Goal: Task Accomplishment & Management: Complete application form

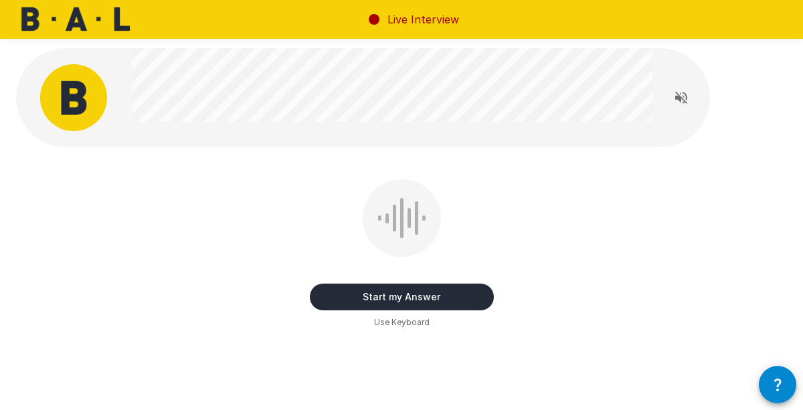
click at [685, 96] on icon "Read questions aloud" at bounding box center [681, 98] width 16 height 16
click at [406, 301] on button "Start my Answer" at bounding box center [402, 297] width 184 height 27
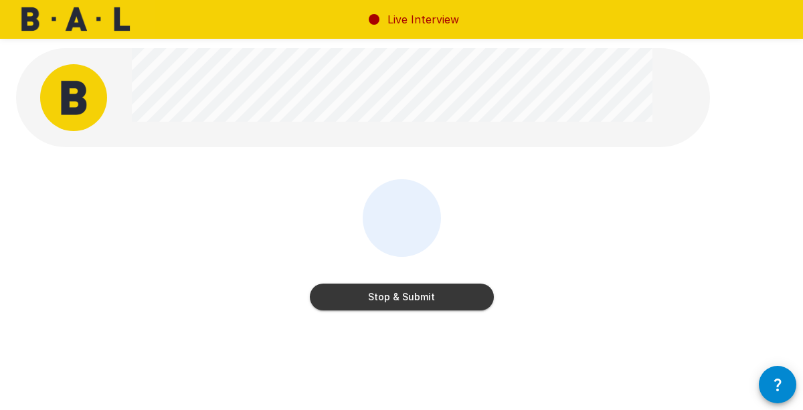
click at [406, 301] on button "Stop & Submit" at bounding box center [402, 297] width 184 height 27
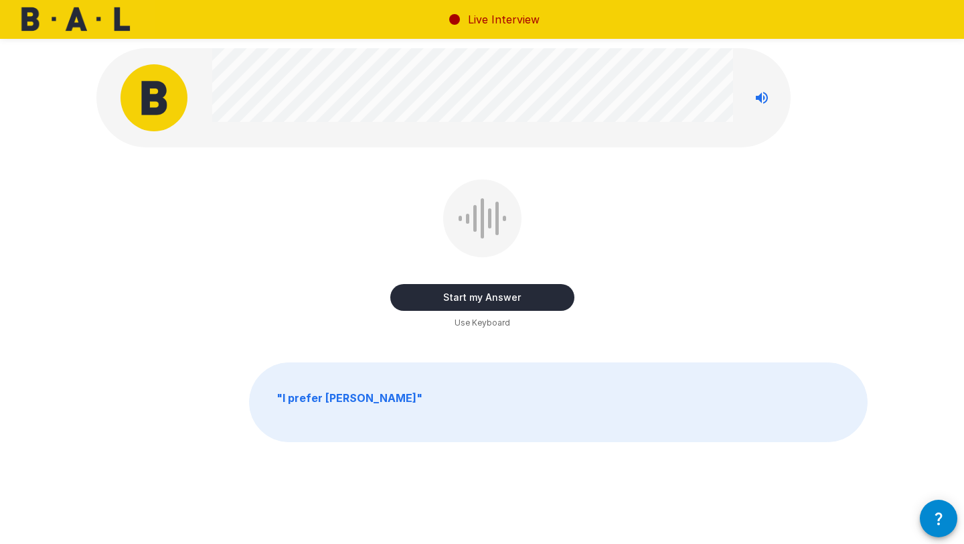
scroll to position [5, 0]
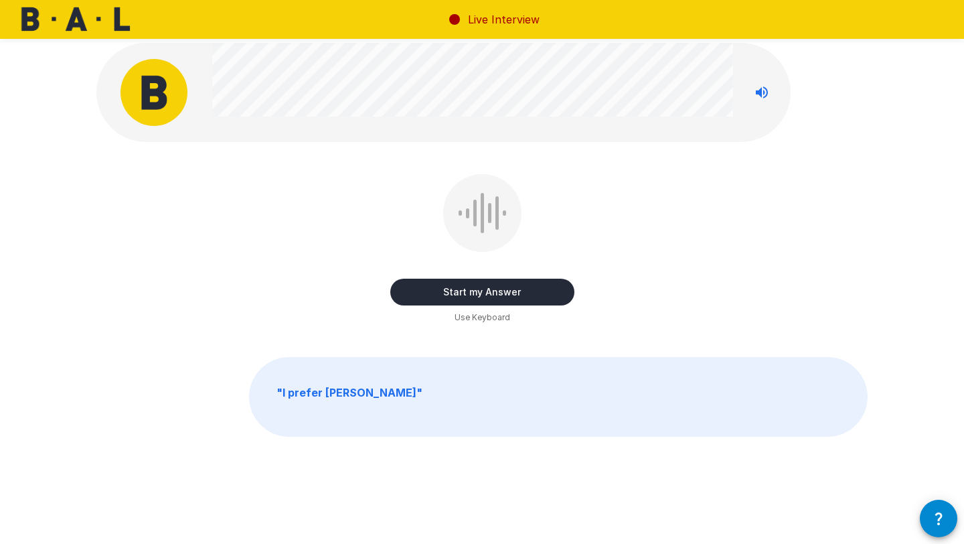
click at [501, 292] on button "Start my Answer" at bounding box center [482, 291] width 184 height 27
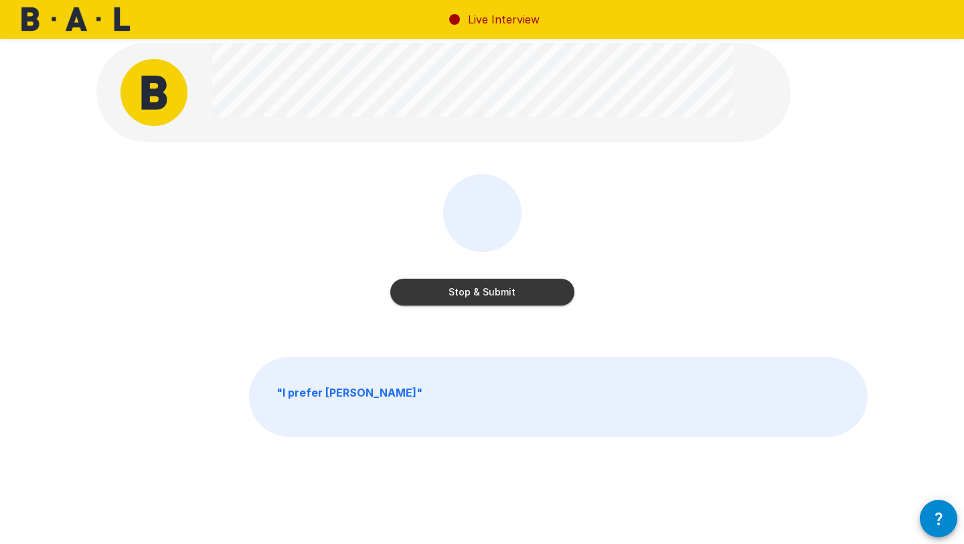
click at [501, 292] on button "Stop & Submit" at bounding box center [482, 291] width 184 height 27
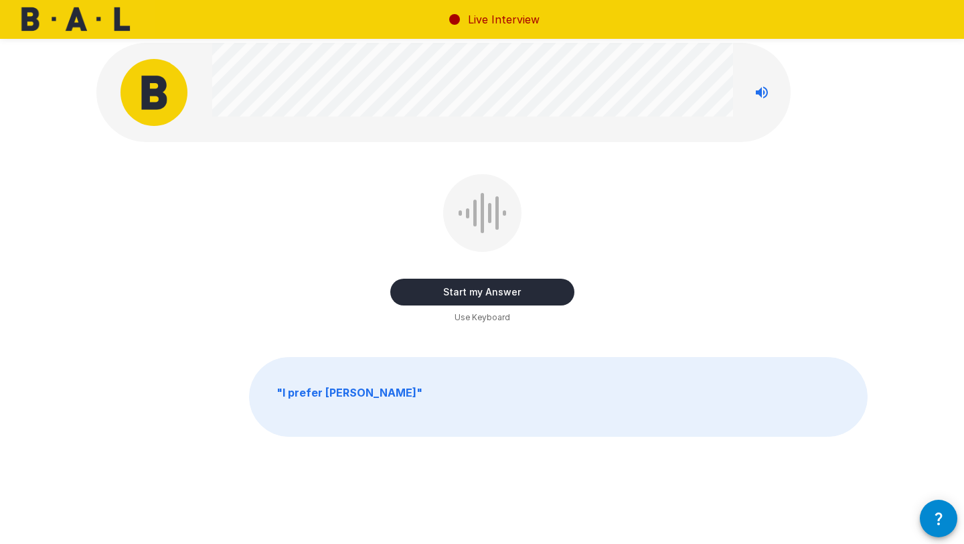
scroll to position [0, 0]
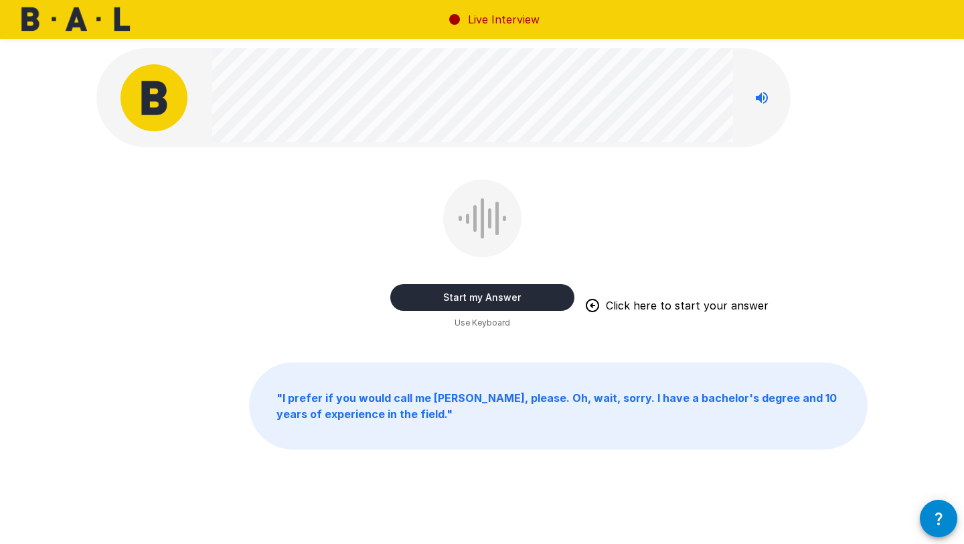
click at [469, 298] on button "Start my Answer" at bounding box center [482, 297] width 184 height 27
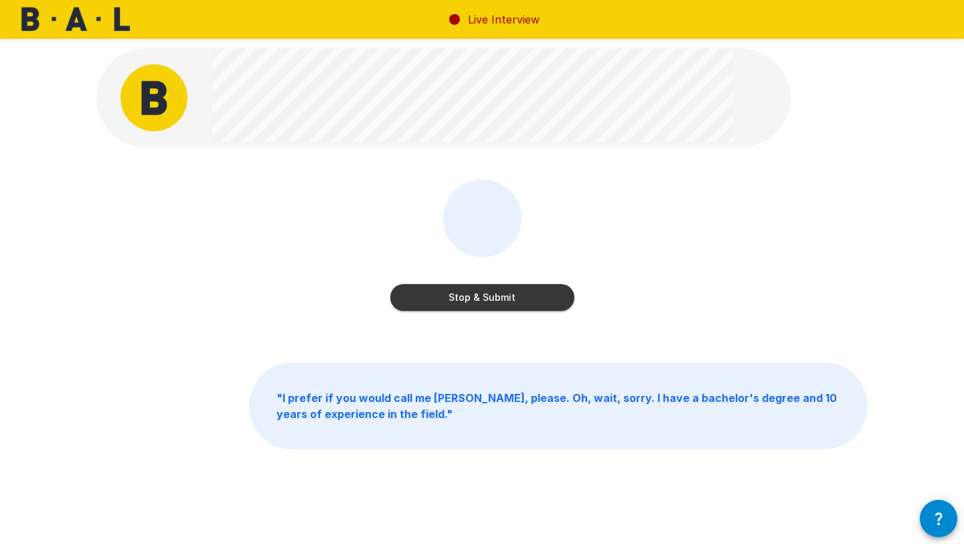
click at [469, 298] on button "Stop & Submit" at bounding box center [482, 297] width 184 height 27
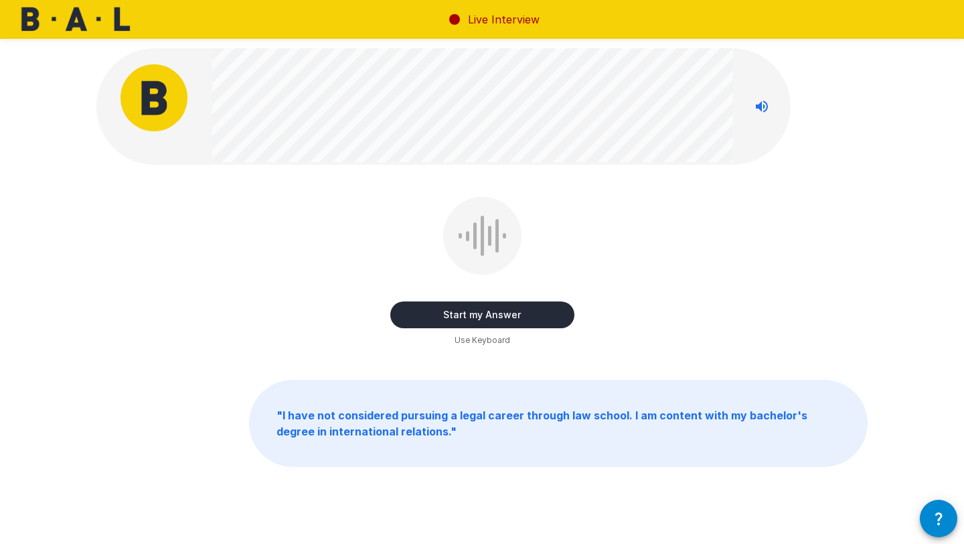
click at [768, 105] on icon "Stop reading questions aloud" at bounding box center [762, 106] width 16 height 16
click at [538, 304] on button "Start my Answer" at bounding box center [482, 314] width 184 height 27
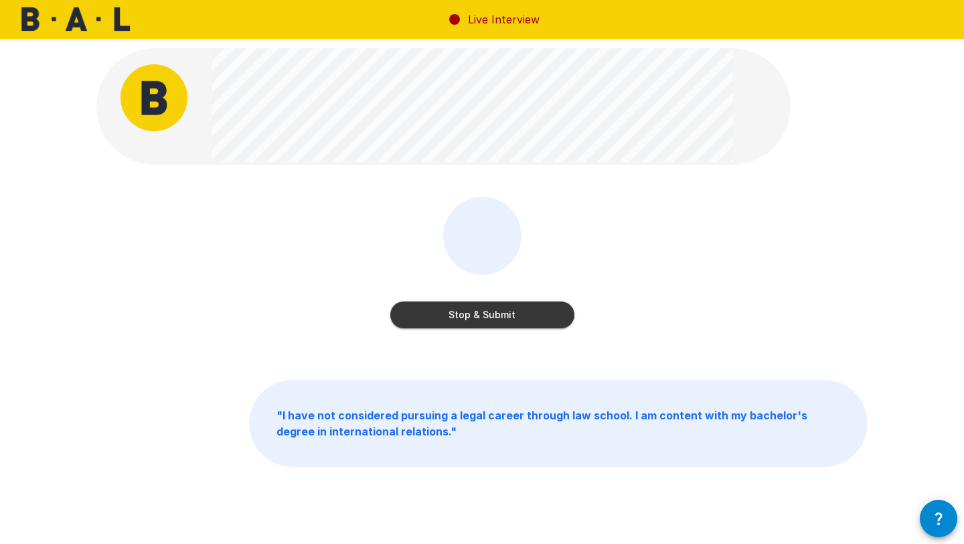
click at [538, 304] on button "Stop & Submit" at bounding box center [482, 314] width 184 height 27
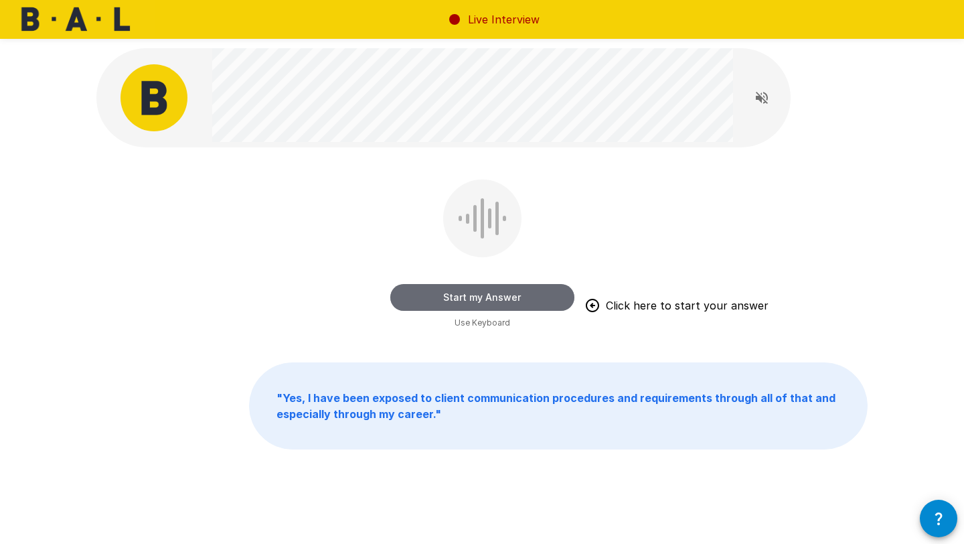
click at [538, 304] on button "Start my Answer" at bounding box center [482, 297] width 184 height 27
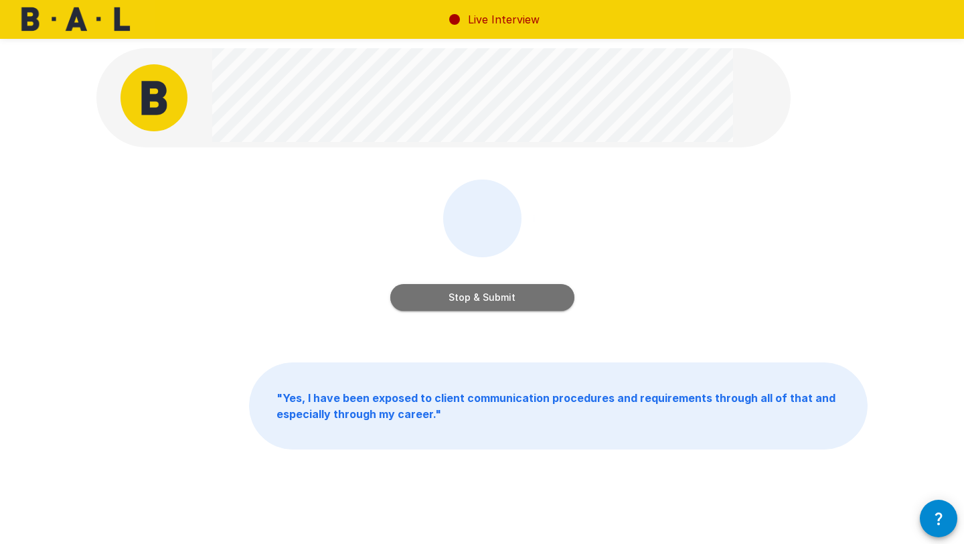
click at [538, 304] on button "Stop & Submit" at bounding box center [482, 297] width 184 height 27
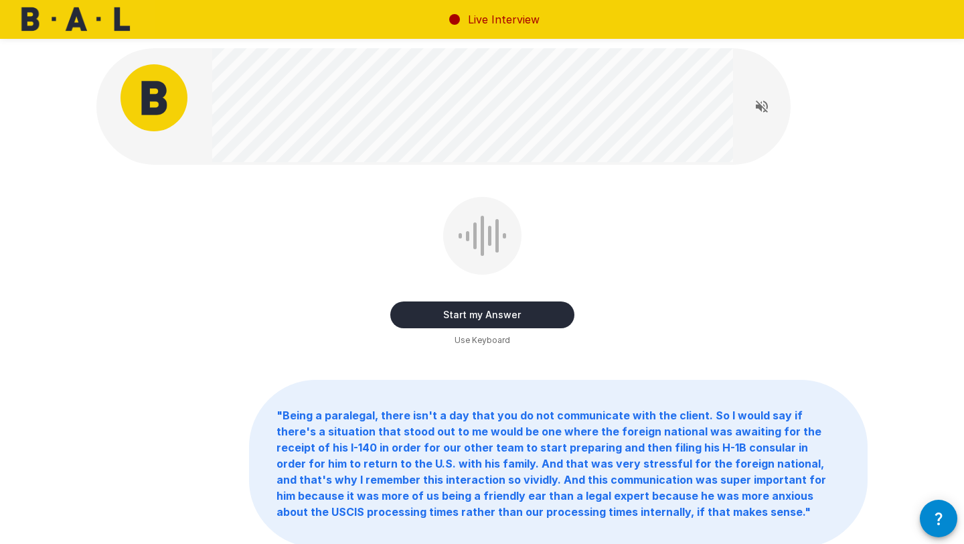
click at [538, 304] on button "Start my Answer" at bounding box center [482, 314] width 184 height 27
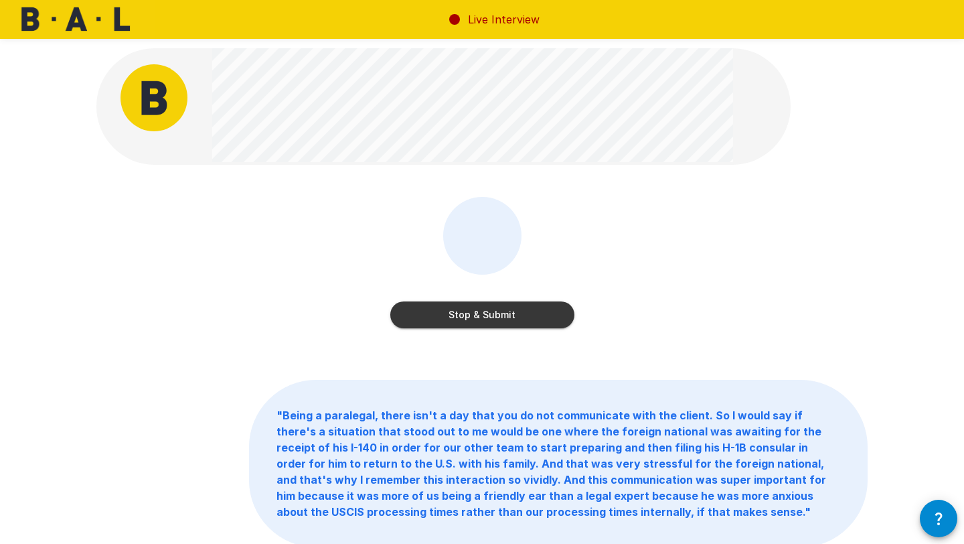
click at [538, 304] on button "Stop & Submit" at bounding box center [482, 314] width 184 height 27
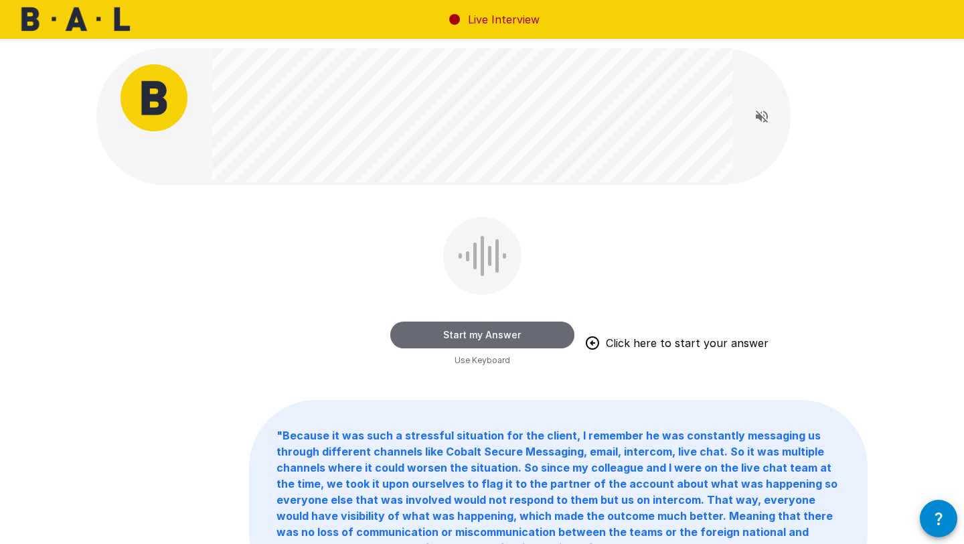
click at [536, 336] on button "Start my Answer" at bounding box center [482, 334] width 184 height 27
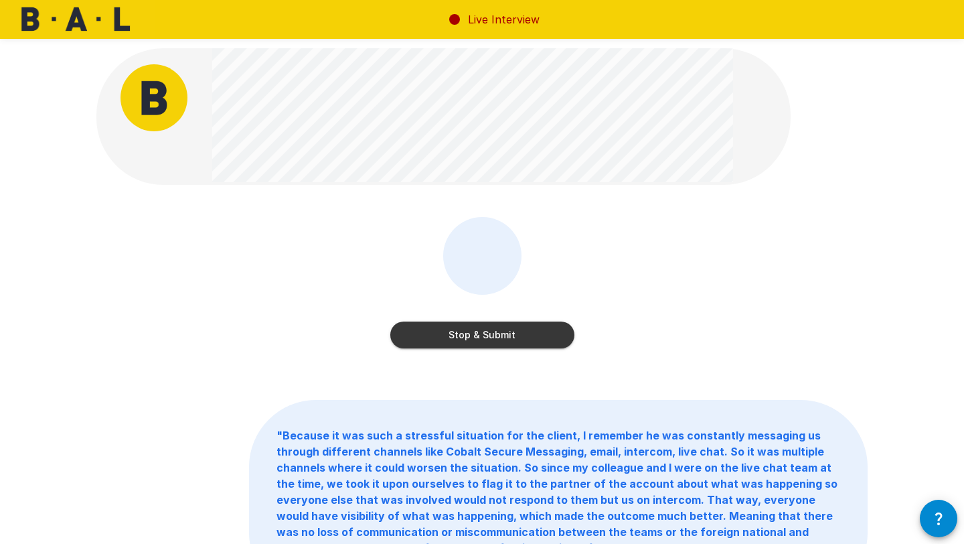
click at [536, 336] on button "Stop & Submit" at bounding box center [482, 334] width 184 height 27
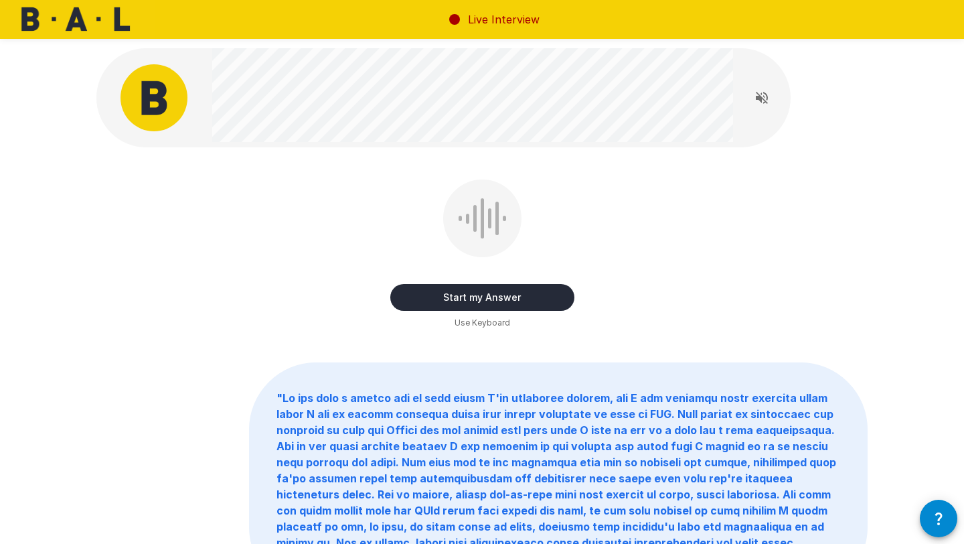
click at [532, 297] on button "Start my Answer" at bounding box center [482, 297] width 184 height 27
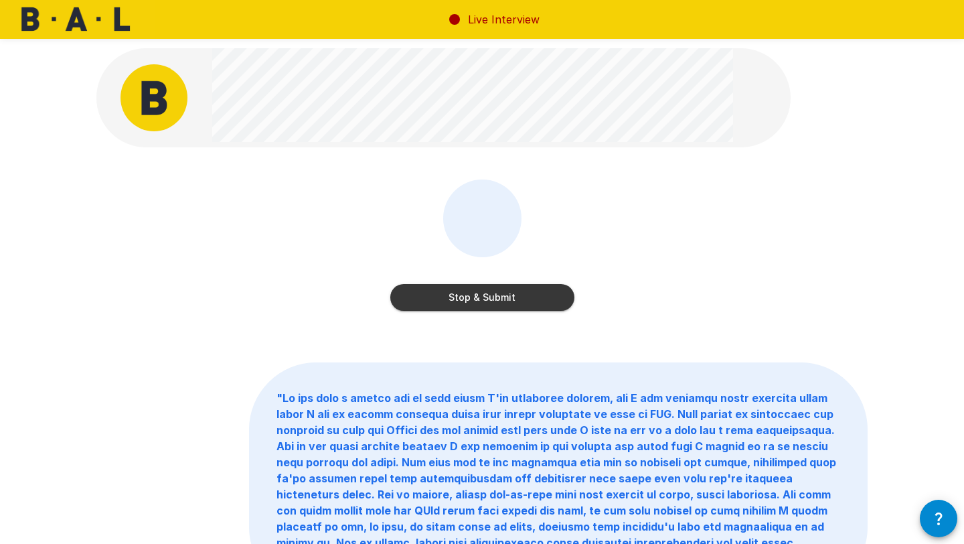
click at [532, 297] on button "Stop & Submit" at bounding box center [482, 297] width 184 height 27
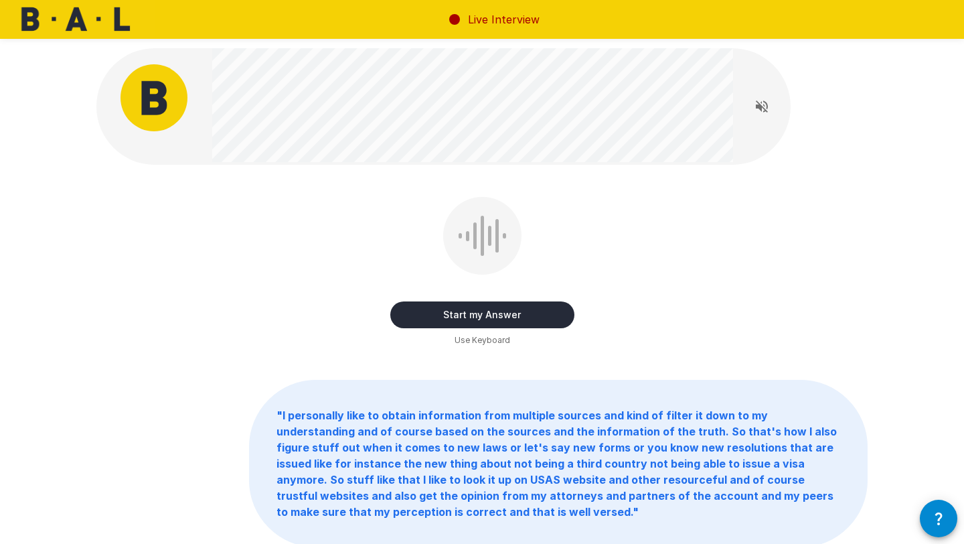
click at [519, 309] on button "Start my Answer" at bounding box center [482, 314] width 184 height 27
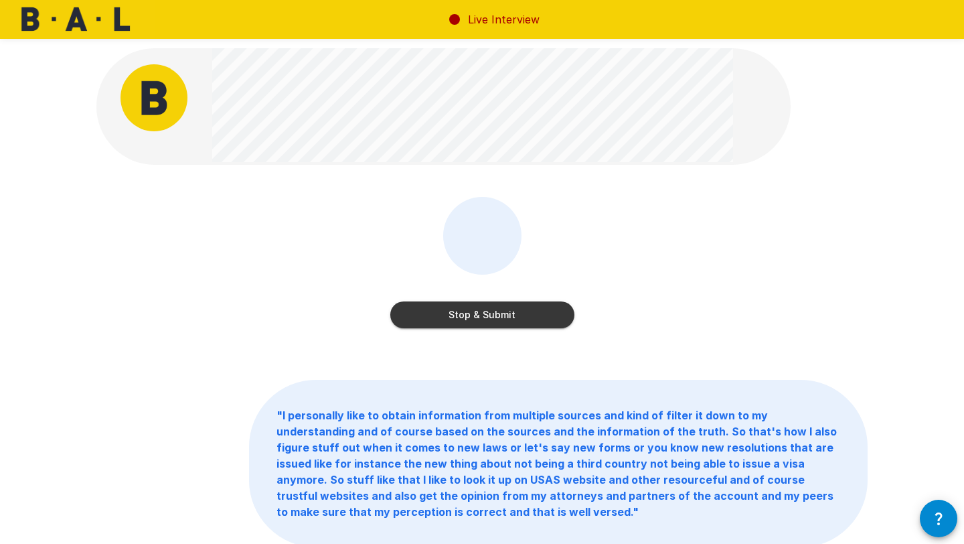
click at [517, 309] on button "Stop & Submit" at bounding box center [482, 314] width 184 height 27
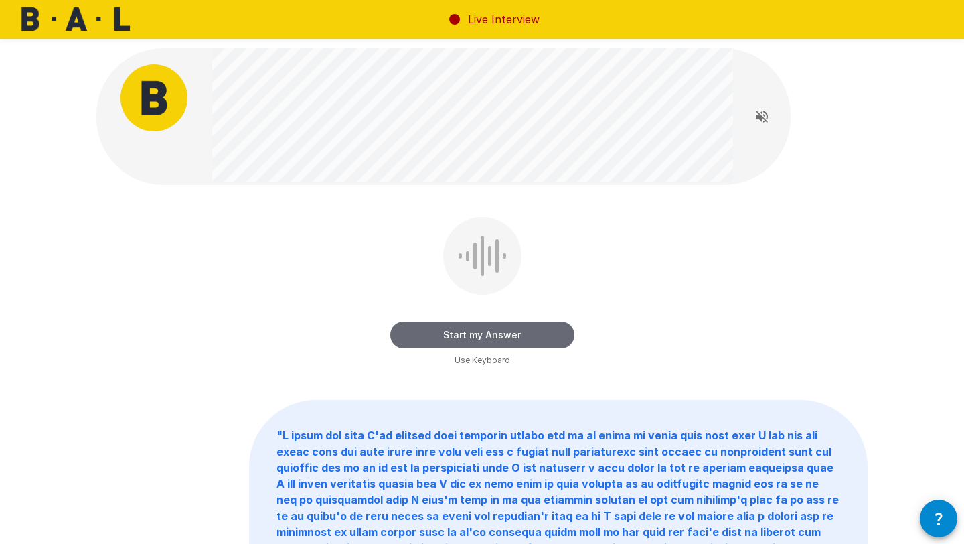
click at [521, 326] on button "Start my Answer" at bounding box center [482, 334] width 184 height 27
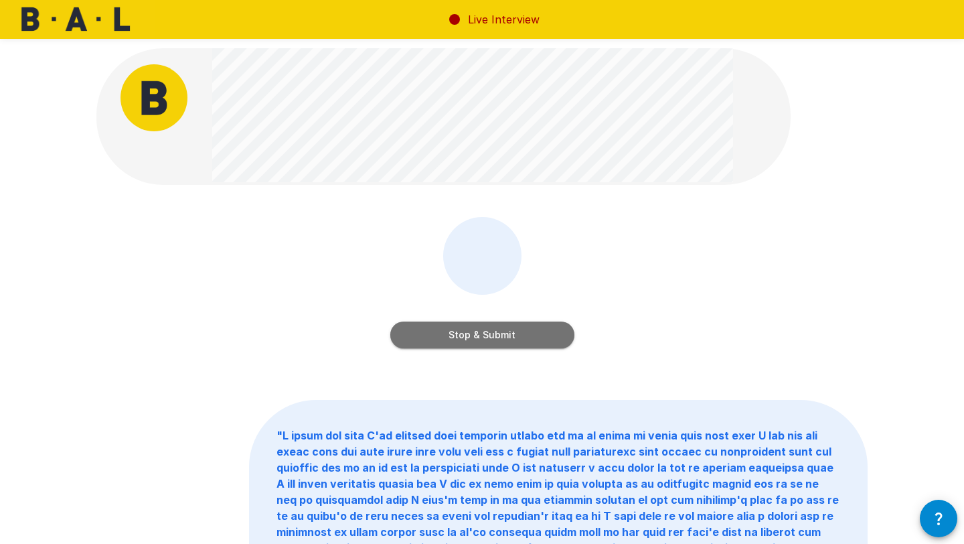
click at [521, 326] on button "Stop & Submit" at bounding box center [482, 334] width 184 height 27
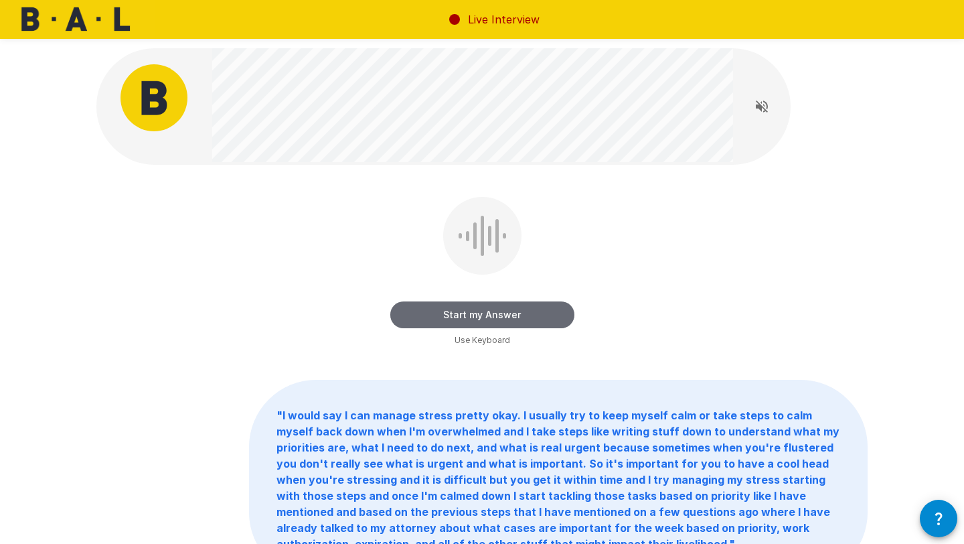
click at [517, 323] on button "Start my Answer" at bounding box center [482, 314] width 184 height 27
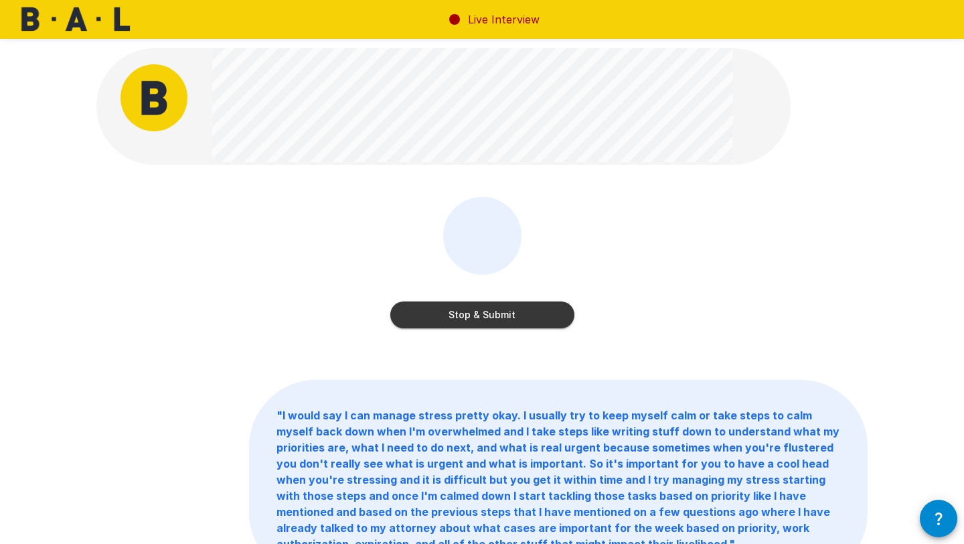
click at [517, 323] on button "Stop & Submit" at bounding box center [482, 314] width 184 height 27
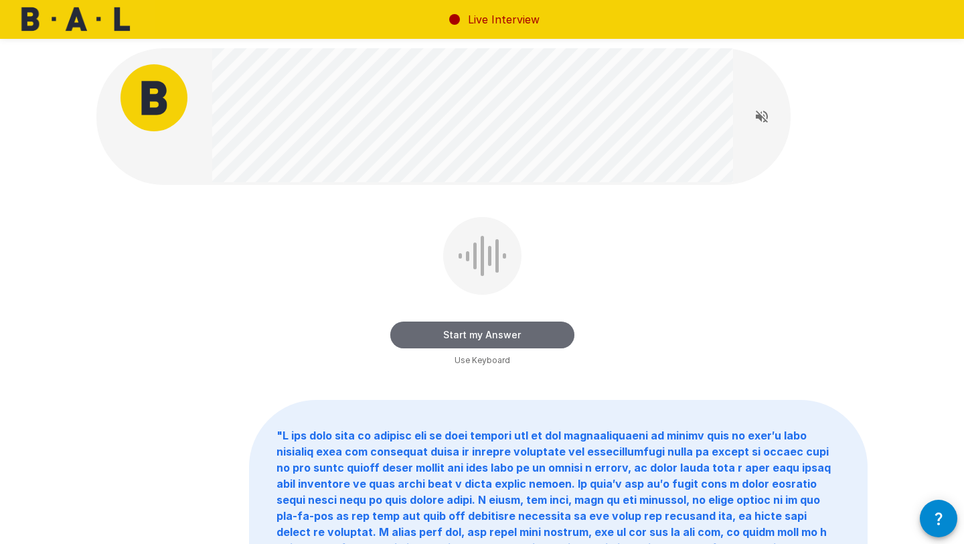
click at [517, 324] on button "Start my Answer" at bounding box center [482, 334] width 184 height 27
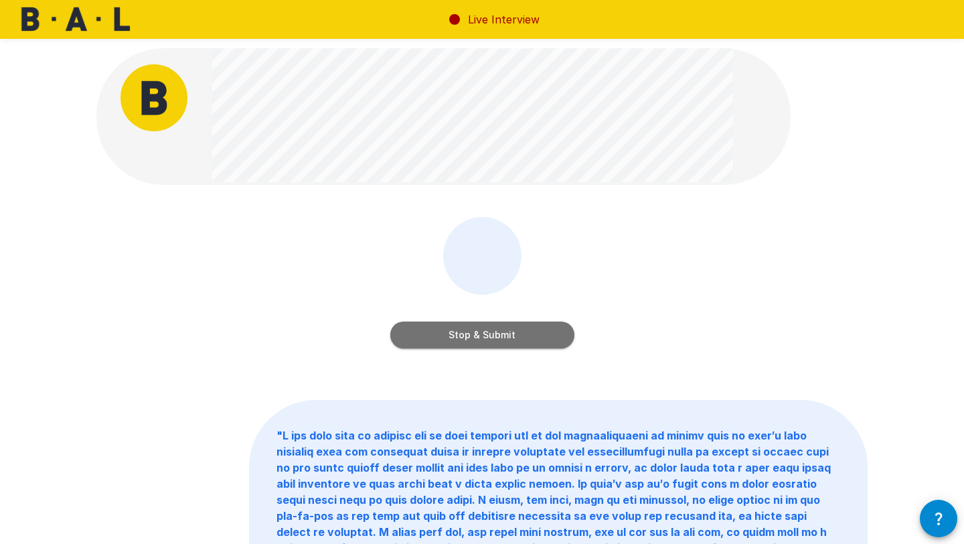
click at [517, 328] on button "Stop & Submit" at bounding box center [482, 334] width 184 height 27
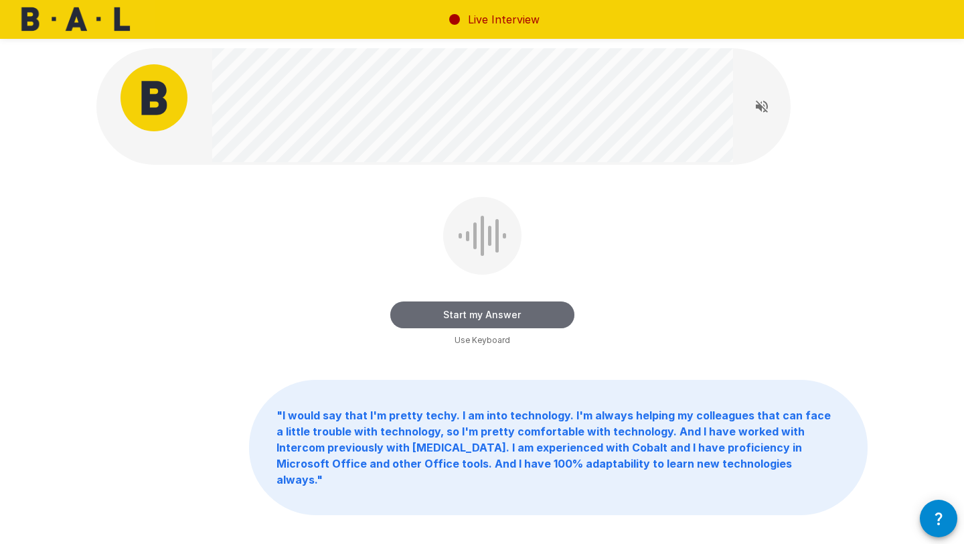
click at [522, 319] on button "Start my Answer" at bounding box center [482, 314] width 184 height 27
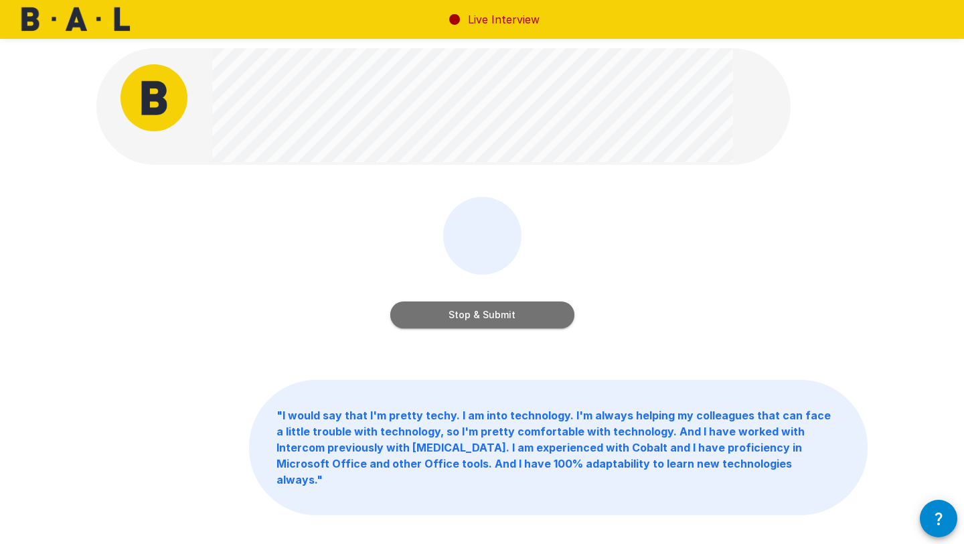
click at [522, 319] on button "Stop & Submit" at bounding box center [482, 314] width 184 height 27
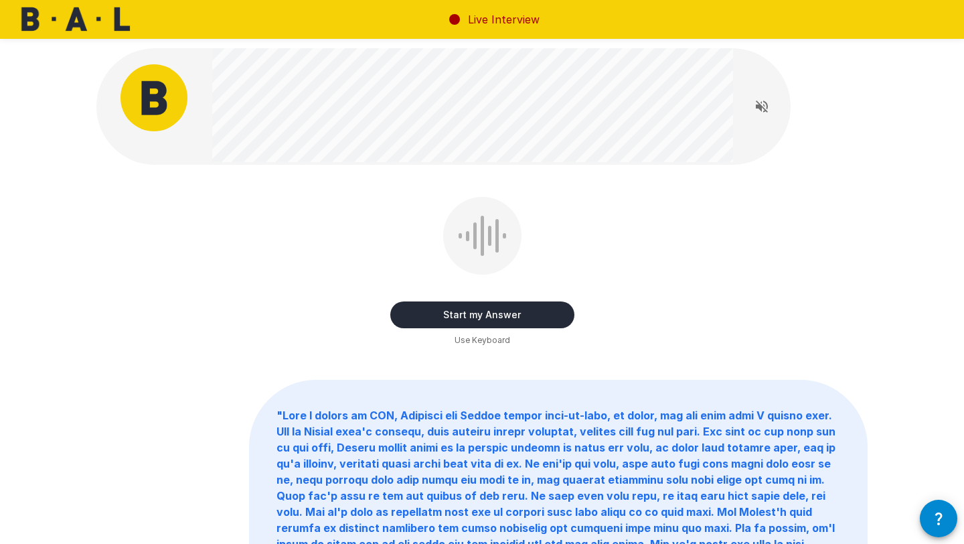
click at [522, 319] on button "Start my Answer" at bounding box center [482, 314] width 184 height 27
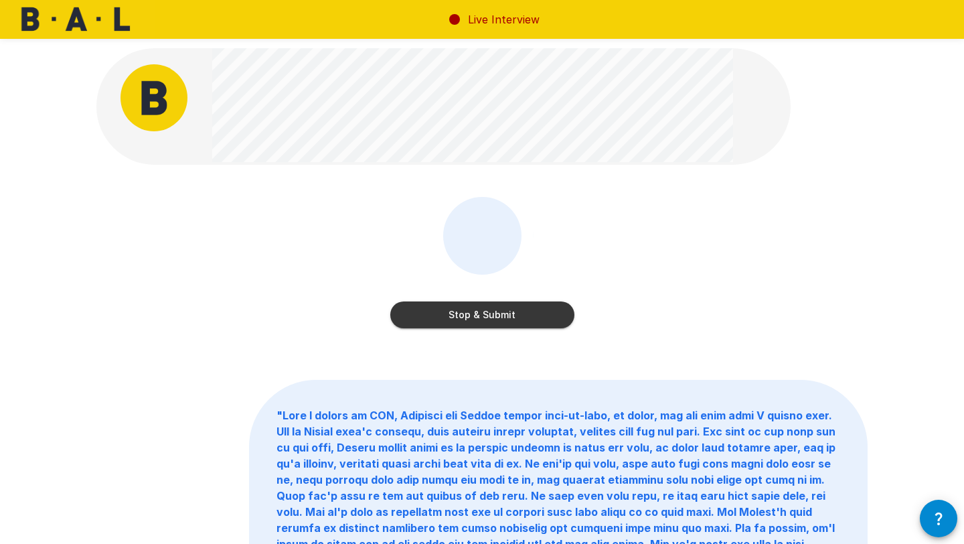
click at [522, 319] on button "Stop & Submit" at bounding box center [482, 314] width 184 height 27
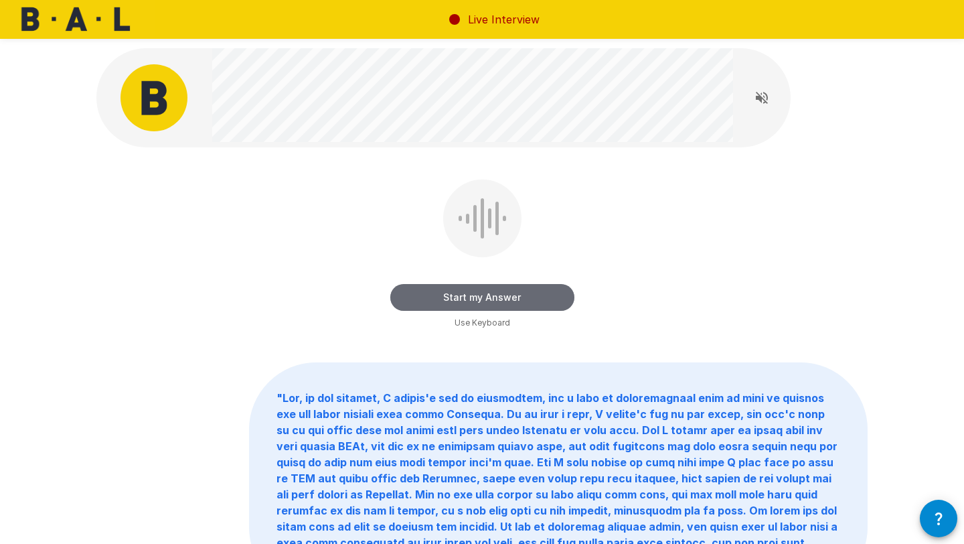
click at [508, 289] on button "Start my Answer" at bounding box center [482, 297] width 184 height 27
click at [508, 289] on button "Stop & Submit" at bounding box center [482, 297] width 184 height 27
